Goal: Task Accomplishment & Management: Manage account settings

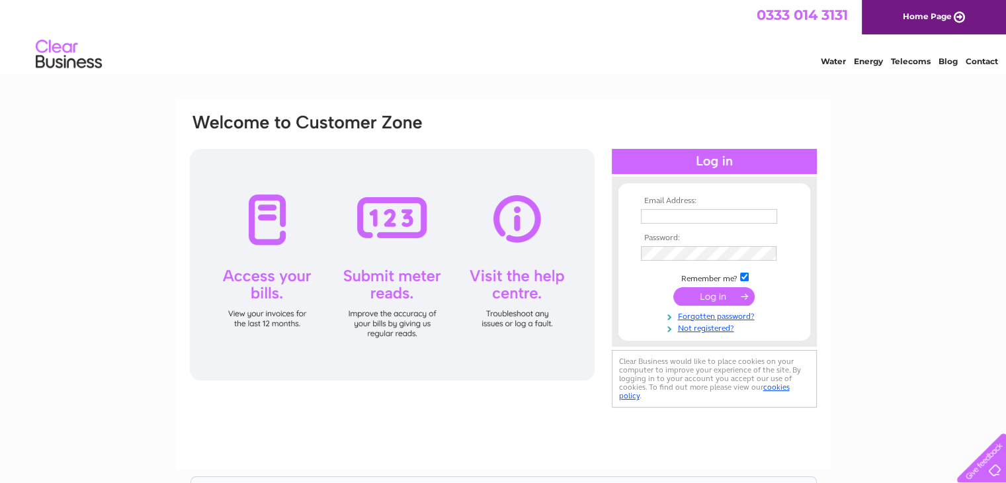
type input "dalton@tcplastics.co.uk"
click at [715, 297] on input "submit" at bounding box center [714, 296] width 81 height 19
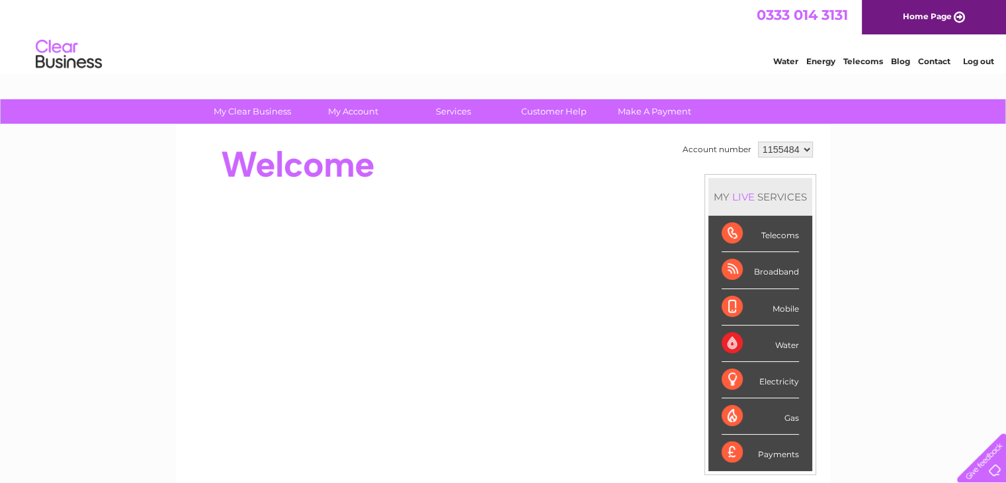
click at [975, 57] on link "Log out" at bounding box center [978, 61] width 31 height 10
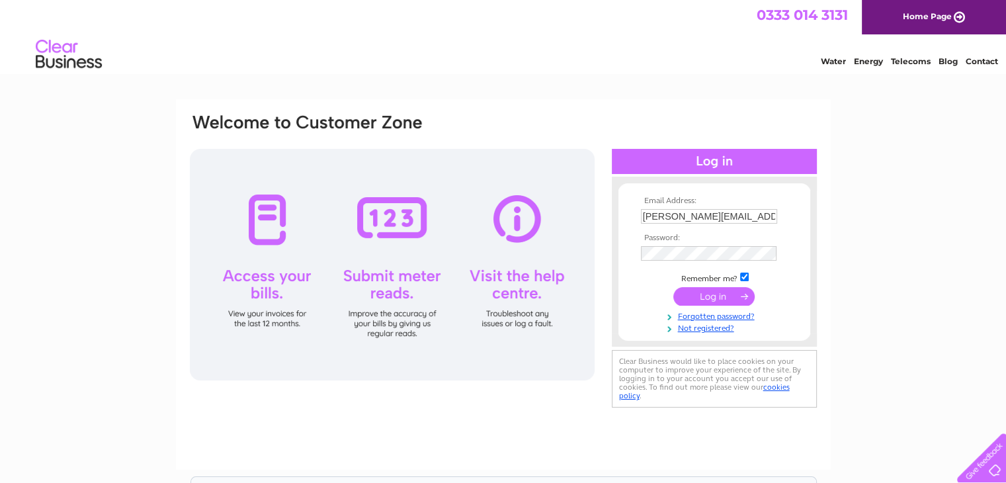
click at [736, 231] on td at bounding box center [715, 230] width 154 height 7
click at [750, 220] on input "dalton@tcplastics.co.uk" at bounding box center [710, 217] width 138 height 16
click at [756, 221] on input "dalton@tcplastics.co.uk" at bounding box center [710, 217] width 138 height 16
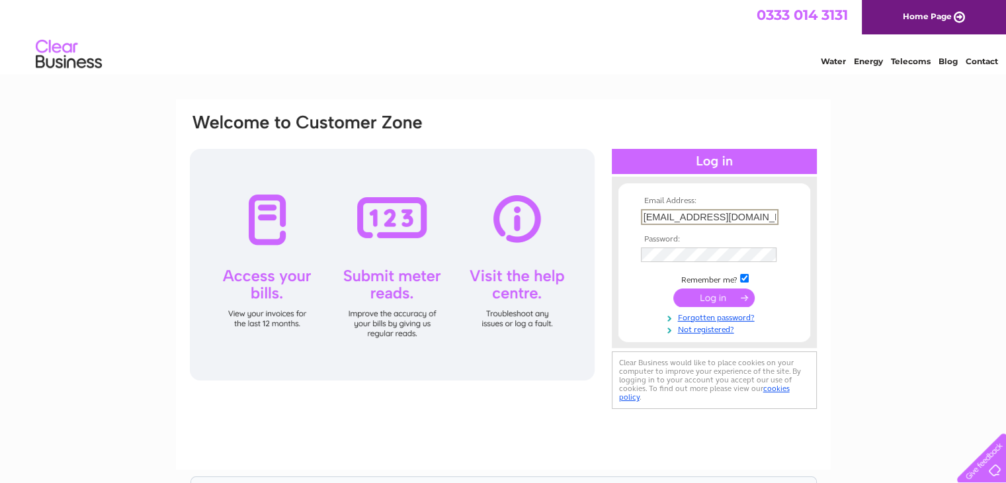
type input "tcplasticsne@gmail.com"
click at [674, 288] on input "submit" at bounding box center [714, 297] width 81 height 19
